Goal: Task Accomplishment & Management: Manage account settings

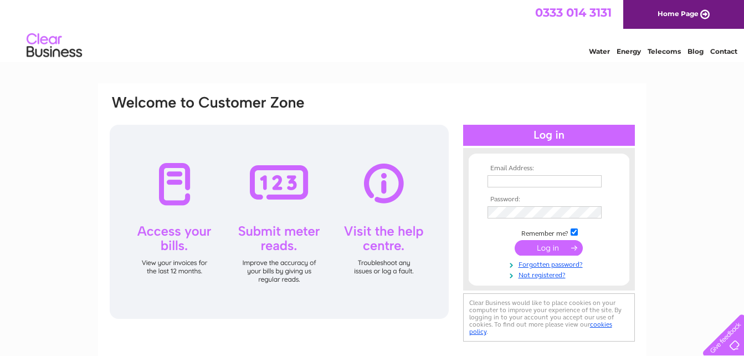
type input "cordnersportadown@btconnect.com"
click at [553, 244] on input "submit" at bounding box center [549, 248] width 68 height 16
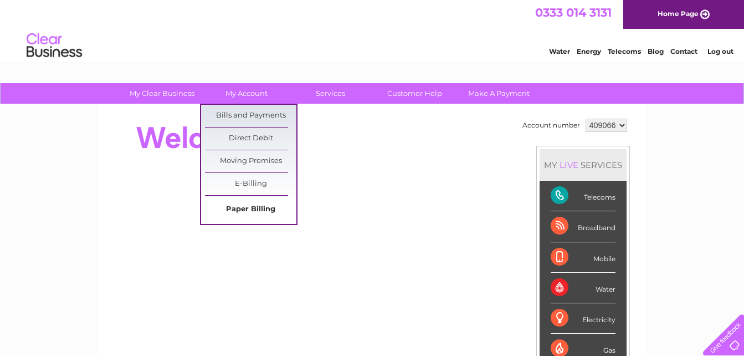
click at [240, 206] on link "Paper Billing" at bounding box center [250, 209] width 91 height 22
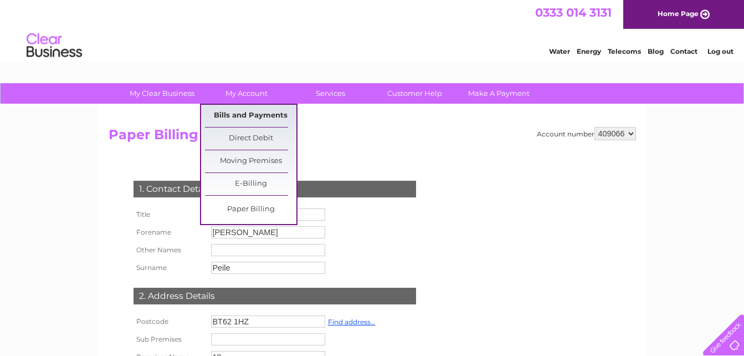
click at [245, 112] on link "Bills and Payments" at bounding box center [250, 116] width 91 height 22
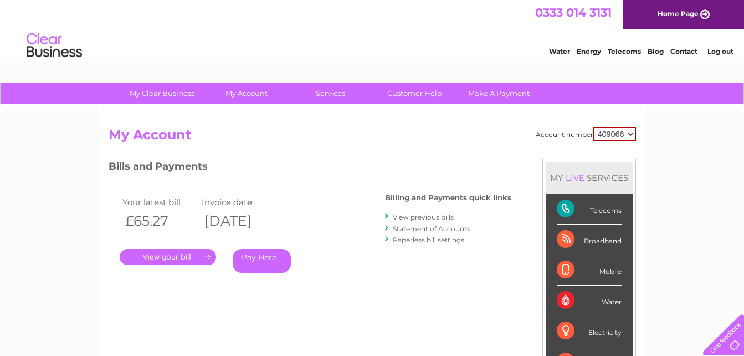
click at [174, 258] on link "." at bounding box center [168, 257] width 96 height 16
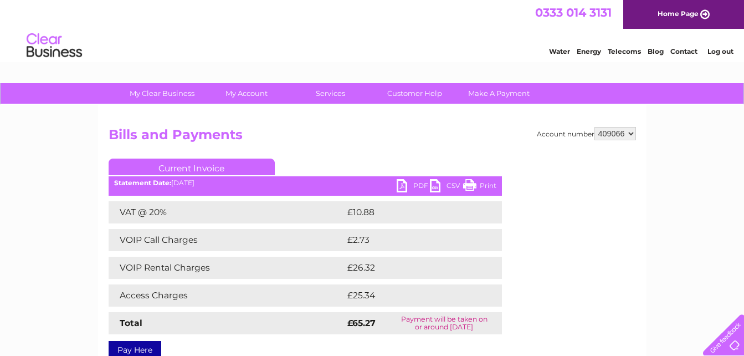
click at [476, 179] on ul "Current Invoice" at bounding box center [305, 168] width 393 height 21
click at [470, 187] on link "Print" at bounding box center [479, 187] width 33 height 16
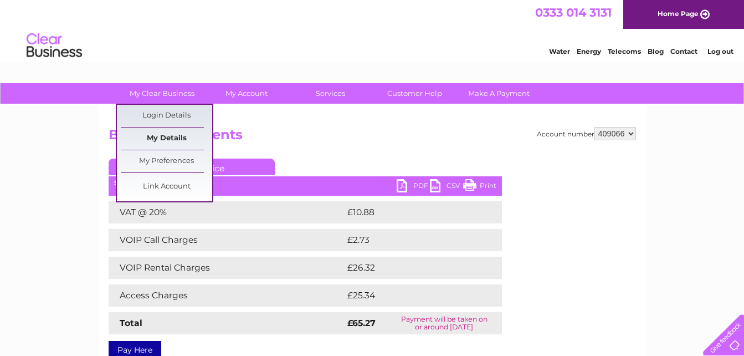
click at [187, 133] on link "My Details" at bounding box center [166, 138] width 91 height 22
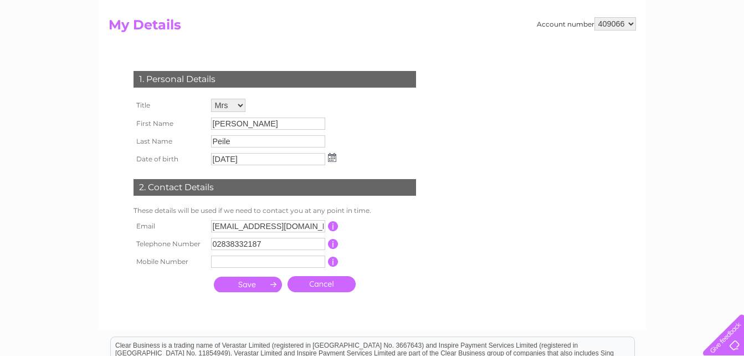
scroll to position [111, 0]
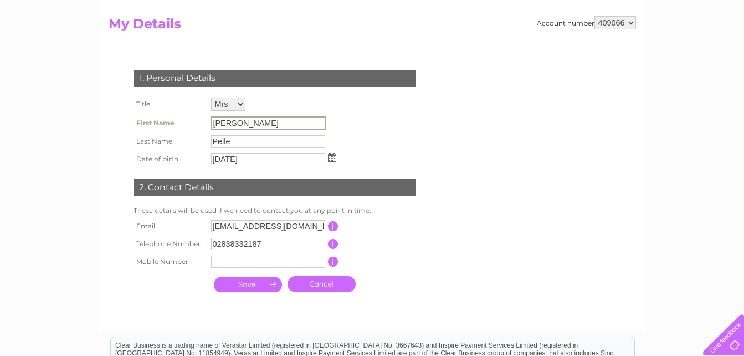
click at [299, 126] on input "[PERSON_NAME]" at bounding box center [268, 122] width 115 height 13
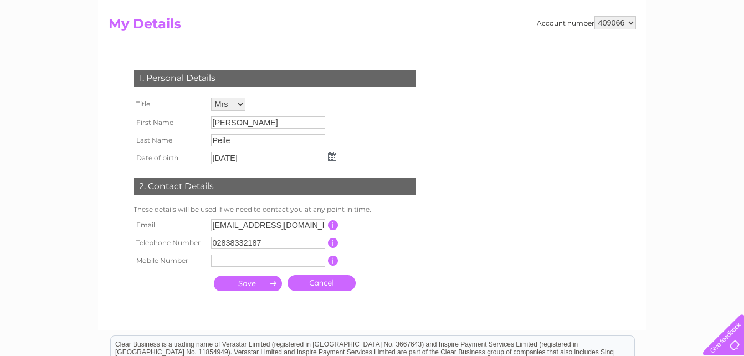
click at [260, 113] on td "Mr Mrs Ms Miss Dr Rev Prof Other" at bounding box center [273, 104] width 131 height 19
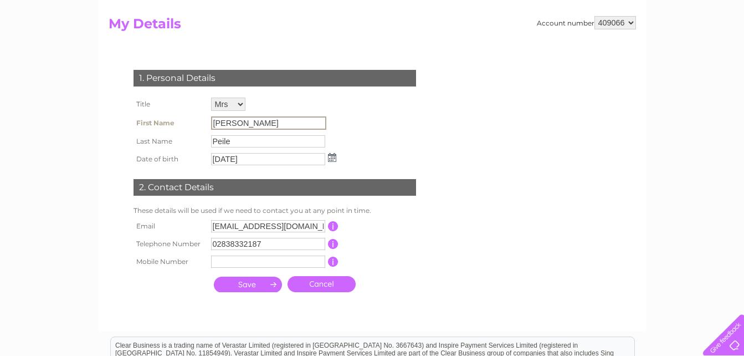
click at [260, 127] on input "Tania" at bounding box center [268, 122] width 115 height 13
click at [237, 127] on input "Tania" at bounding box center [268, 122] width 115 height 13
click at [234, 121] on input "[PERSON_NAME]" at bounding box center [268, 122] width 115 height 13
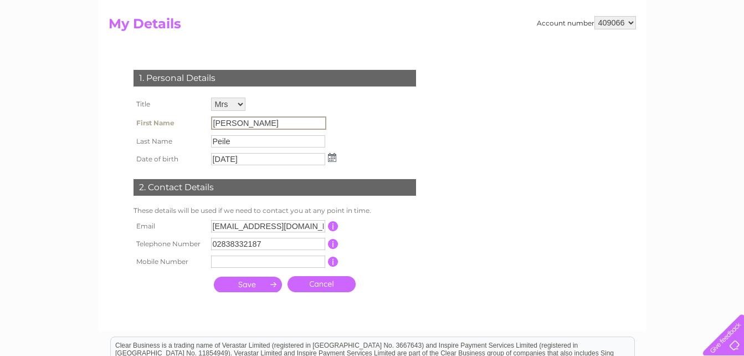
drag, startPoint x: 234, startPoint y: 121, endPoint x: 470, endPoint y: 65, distance: 241.9
click at [470, 65] on form "Account number 409066 My Details 1. Personal Details Title Mr Mrs Ms Miss Dr Re…" at bounding box center [373, 168] width 528 height 304
click at [249, 142] on input "Peile" at bounding box center [268, 140] width 115 height 13
click at [243, 142] on input "Peile" at bounding box center [268, 140] width 115 height 13
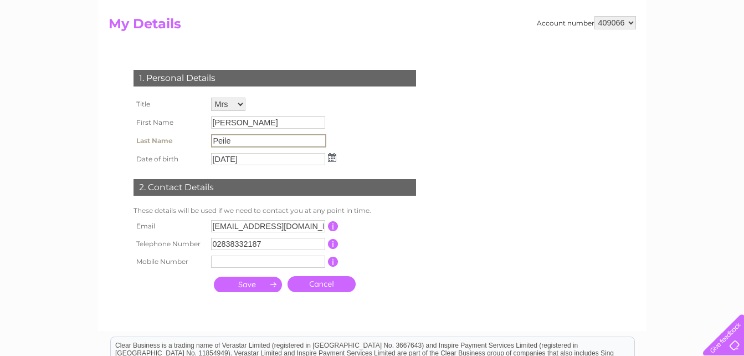
click at [243, 142] on input "Peile" at bounding box center [268, 140] width 115 height 13
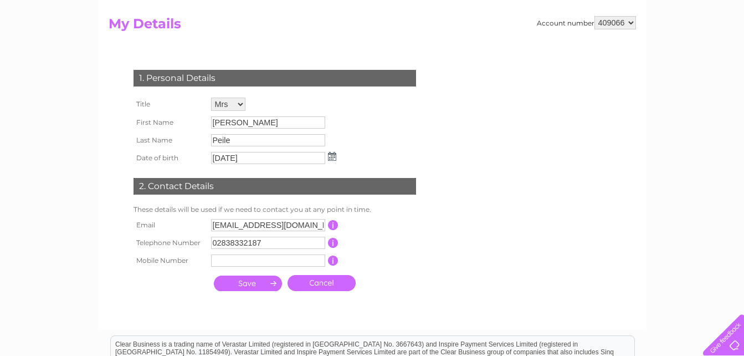
drag, startPoint x: 243, startPoint y: 142, endPoint x: 373, endPoint y: 112, distance: 133.2
click at [373, 112] on div "1. Personal Details Title Mr Mrs Ms Miss Dr Rev Prof Other First Name Tania Las…" at bounding box center [277, 178] width 337 height 238
click at [325, 278] on link "Cancel" at bounding box center [322, 283] width 68 height 16
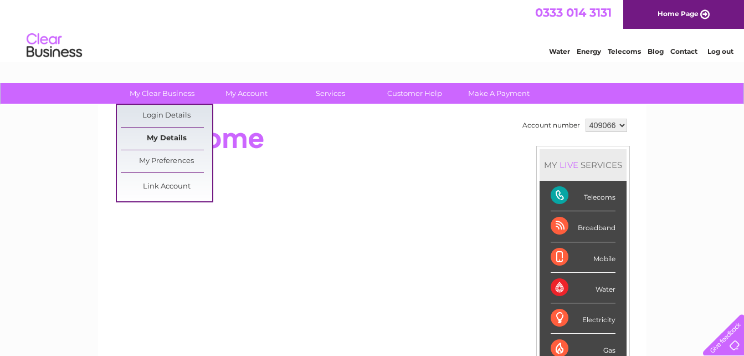
click at [171, 140] on link "My Details" at bounding box center [166, 138] width 91 height 22
